Goal: Transaction & Acquisition: Obtain resource

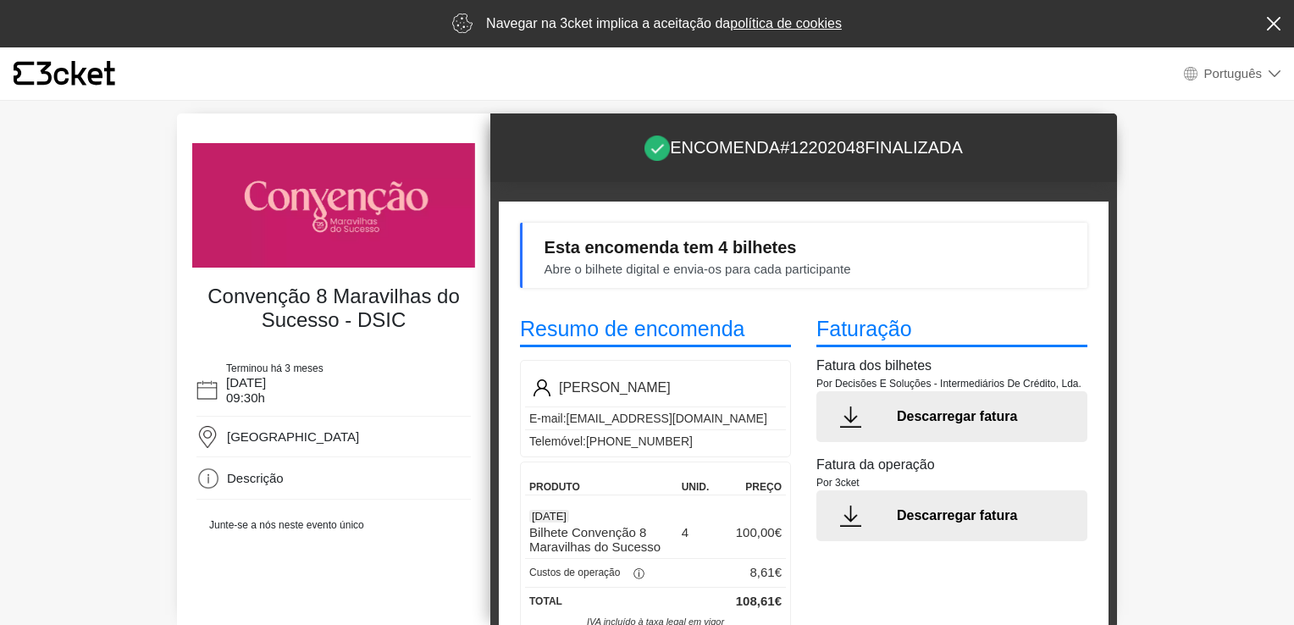
select select "pt_PT"
click at [637, 571] on div "ⓘ" at bounding box center [638, 574] width 37 height 17
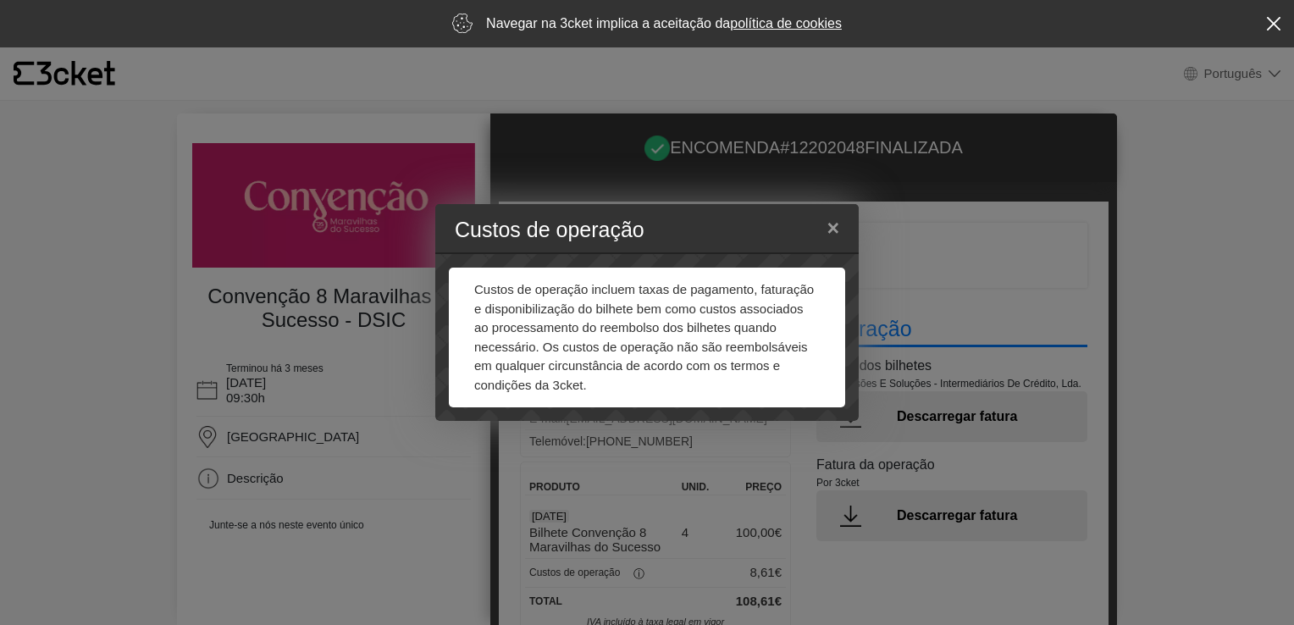
click at [953, 606] on div "Custos de operação × Custos de operação incluem taxas de pagamento, faturação e…" at bounding box center [647, 312] width 1294 height 625
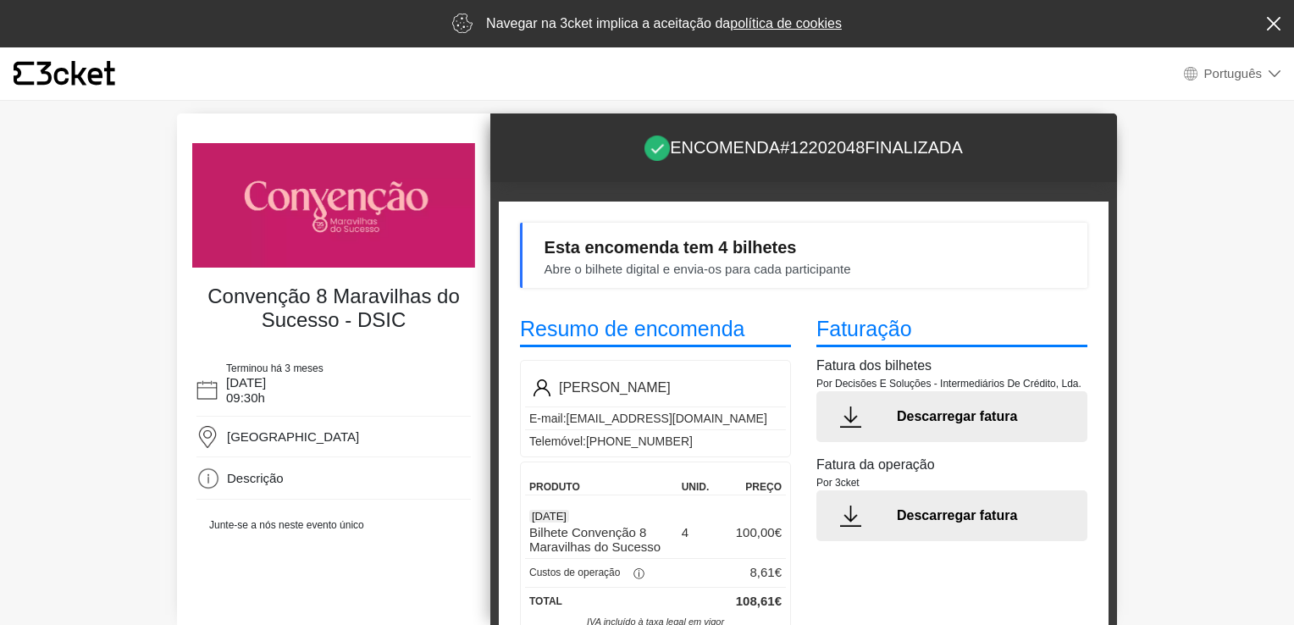
click at [938, 418] on p "Descarregar fatura" at bounding box center [986, 417] width 178 height 20
click at [951, 513] on p "Descarregar fatura" at bounding box center [986, 516] width 178 height 20
click at [934, 415] on p "Descarregar fatura" at bounding box center [986, 417] width 178 height 20
click at [77, 71] on icon "{' '}" at bounding box center [65, 73] width 102 height 25
click at [793, 24] on link "política de cookies" at bounding box center [786, 23] width 112 height 14
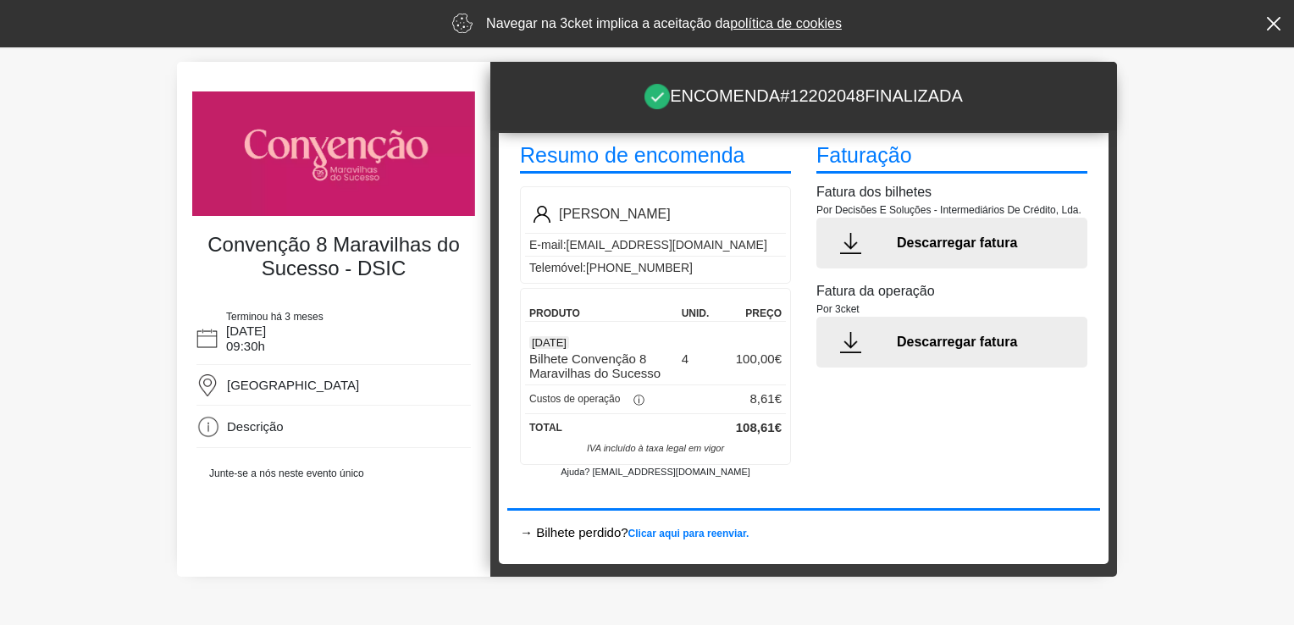
scroll to position [80, 0]
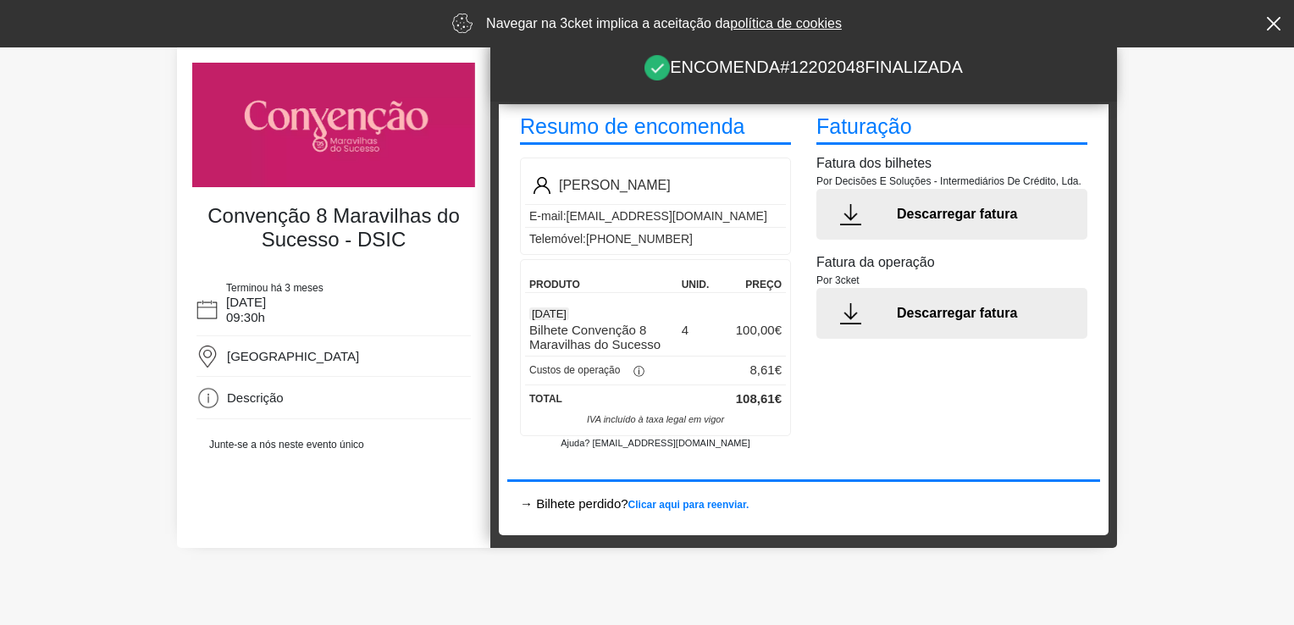
click at [924, 208] on p "Descarregar fatura" at bounding box center [986, 214] width 178 height 20
click at [1275, 18] on icon at bounding box center [1274, 24] width 14 height 14
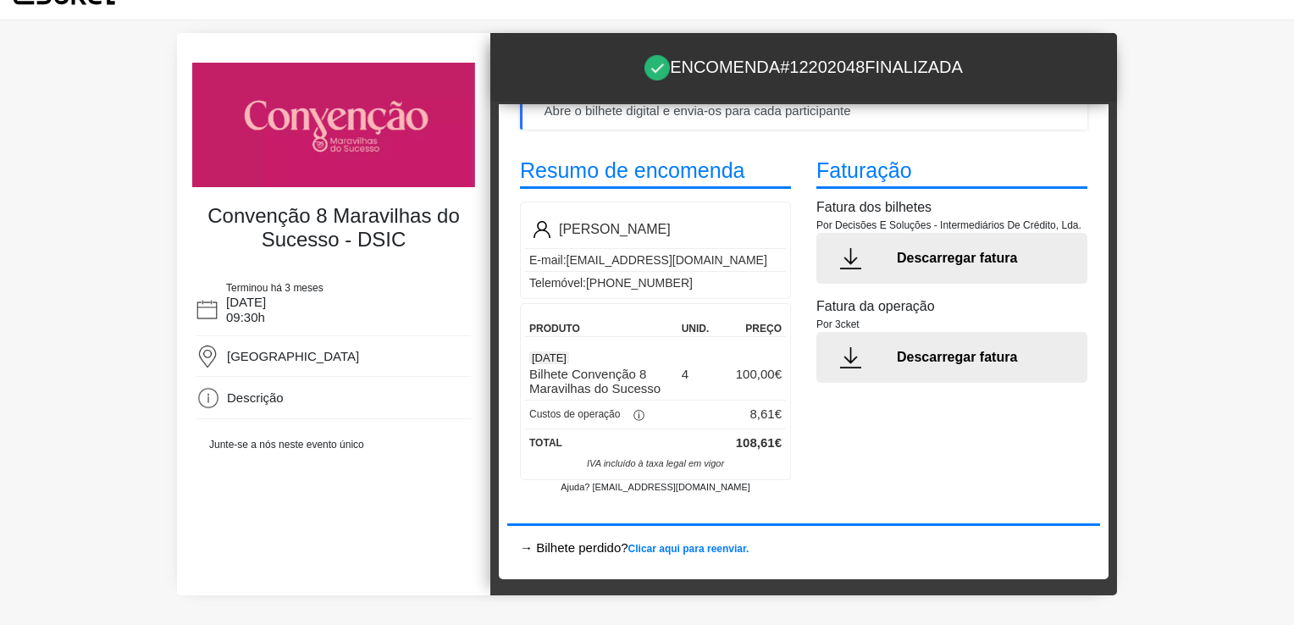
scroll to position [75, 0]
